Goal: Transaction & Acquisition: Purchase product/service

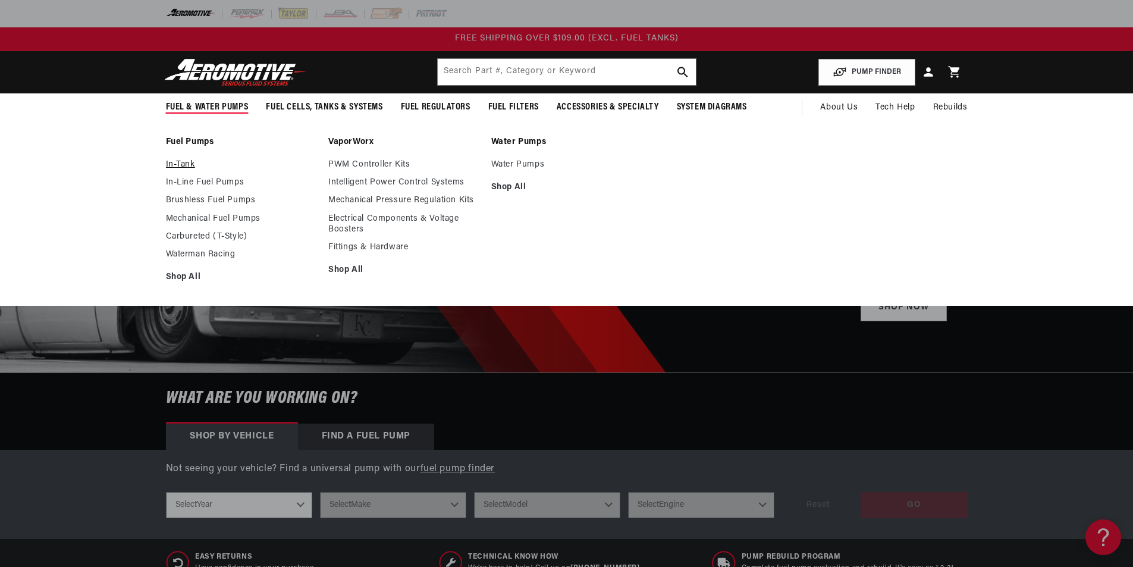
click at [172, 161] on link "In-Tank" at bounding box center [241, 164] width 151 height 11
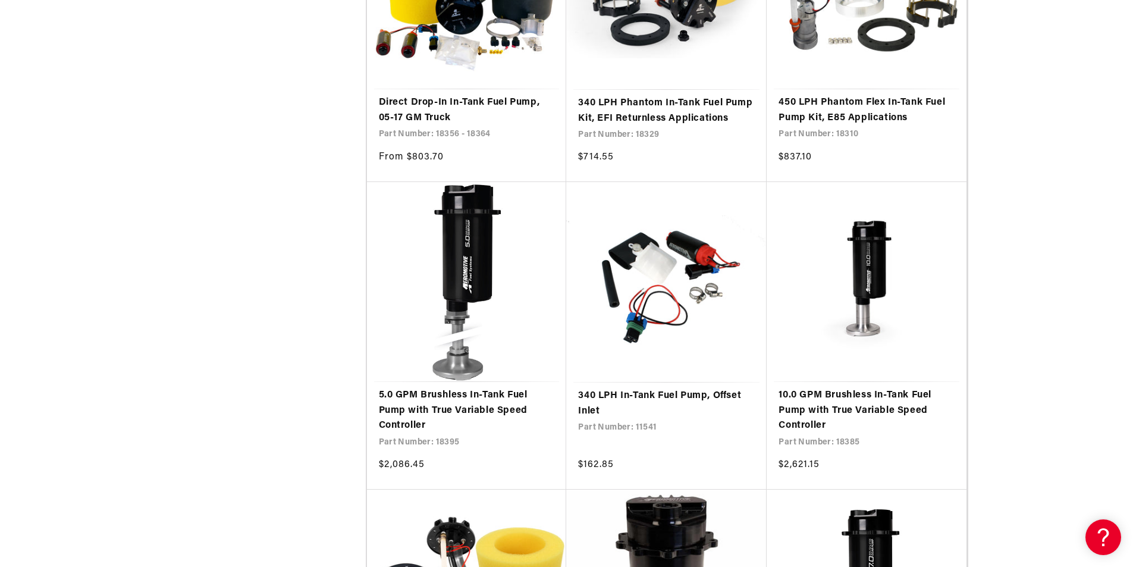
scroll to position [1011, 0]
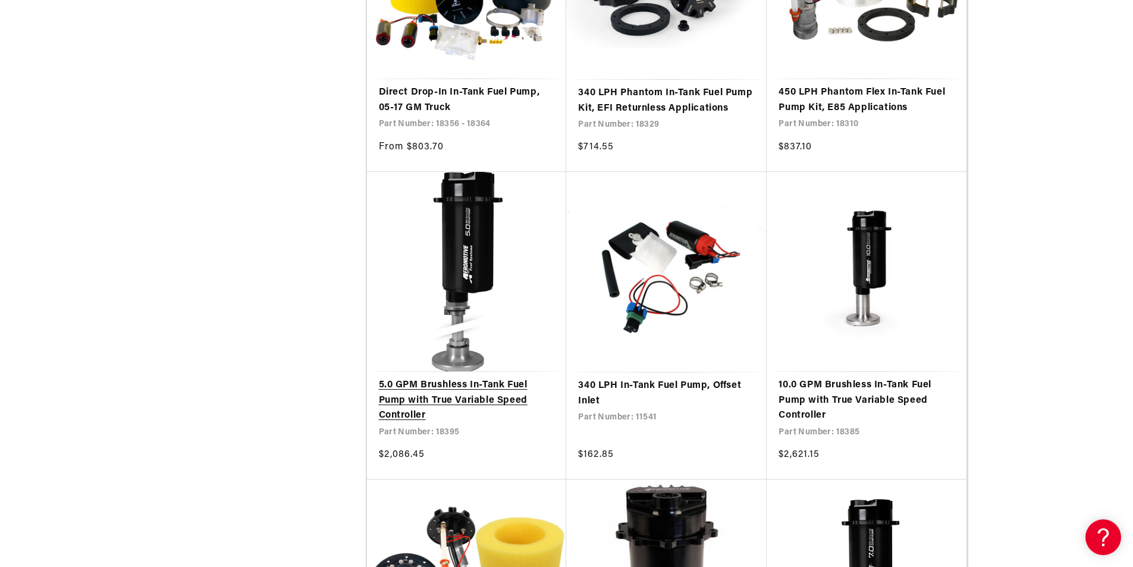
click at [480, 378] on link "5.0 GPM Brushless In-Tank Fuel Pump with True Variable Speed Controller" at bounding box center [467, 401] width 176 height 46
